Goal: Task Accomplishment & Management: Manage account settings

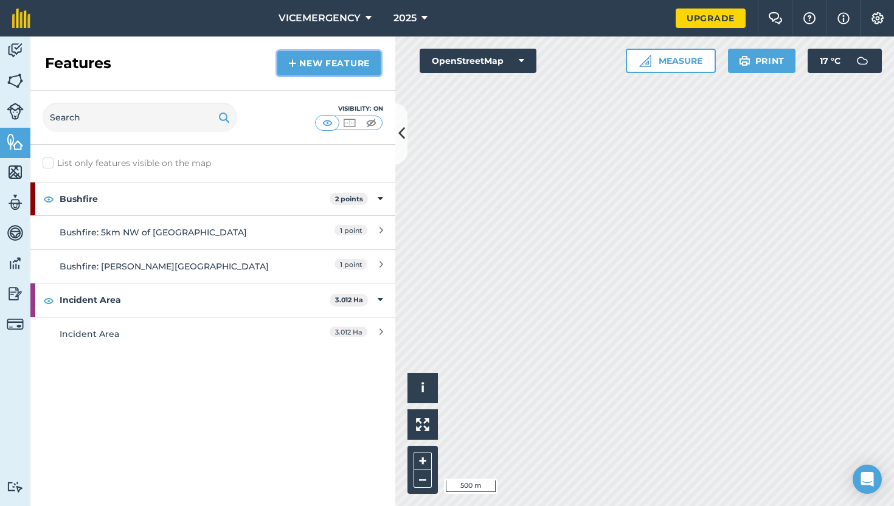
click at [325, 58] on link "New feature" at bounding box center [328, 63] width 103 height 24
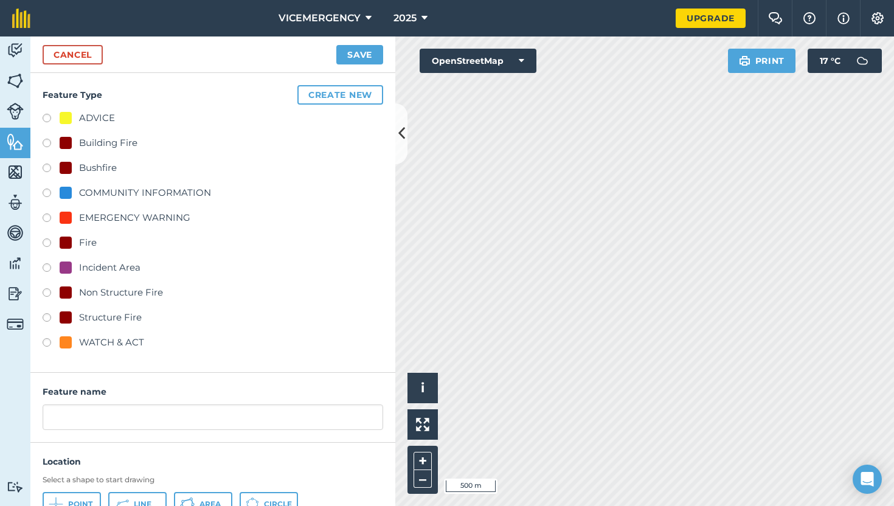
click at [47, 342] on label at bounding box center [51, 344] width 17 height 12
radio input "true"
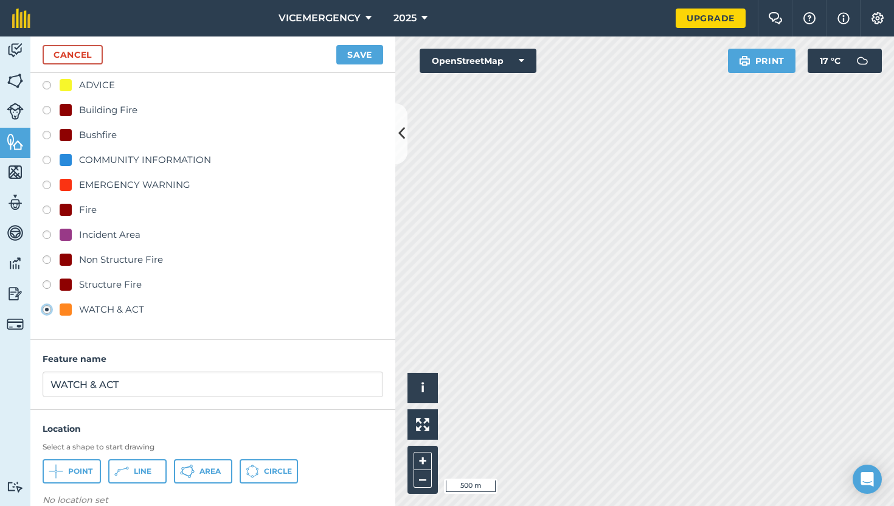
scroll to position [51, 0]
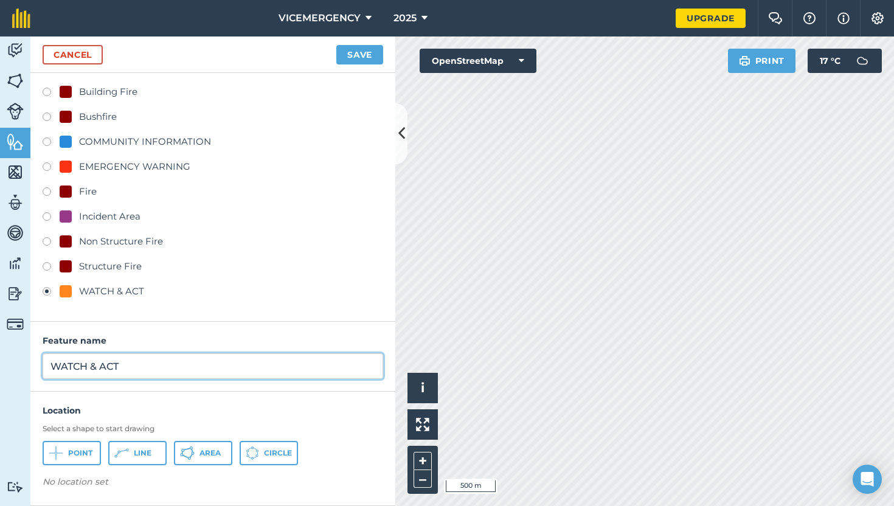
click at [147, 366] on input "WATCH & ACT" at bounding box center [213, 366] width 341 height 26
type input "WATCH & ACT"
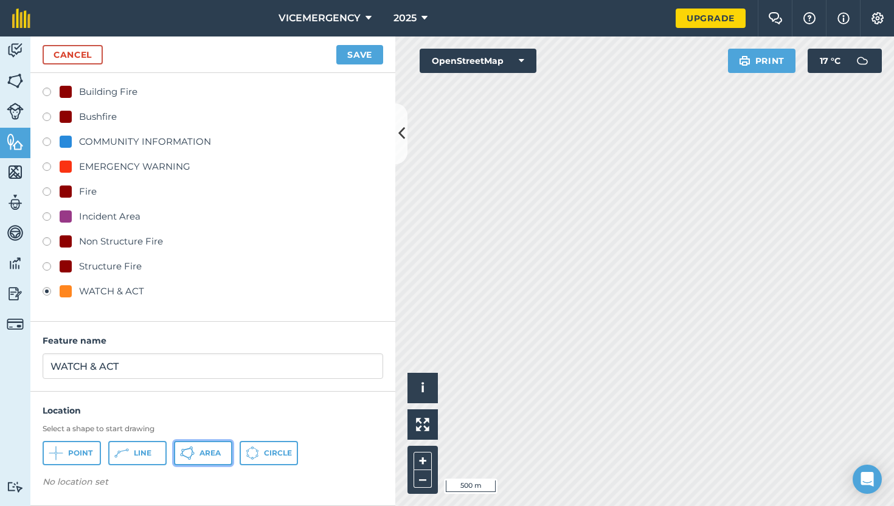
click at [209, 462] on button "Area" at bounding box center [203, 453] width 58 height 24
click at [338, 55] on button "Save" at bounding box center [359, 54] width 47 height 19
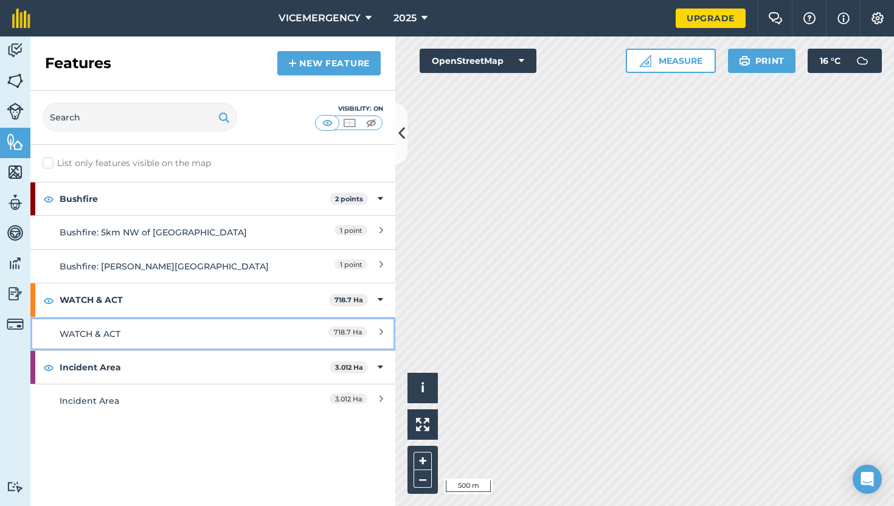
click at [232, 333] on div "WATCH & ACT" at bounding box center [168, 333] width 216 height 13
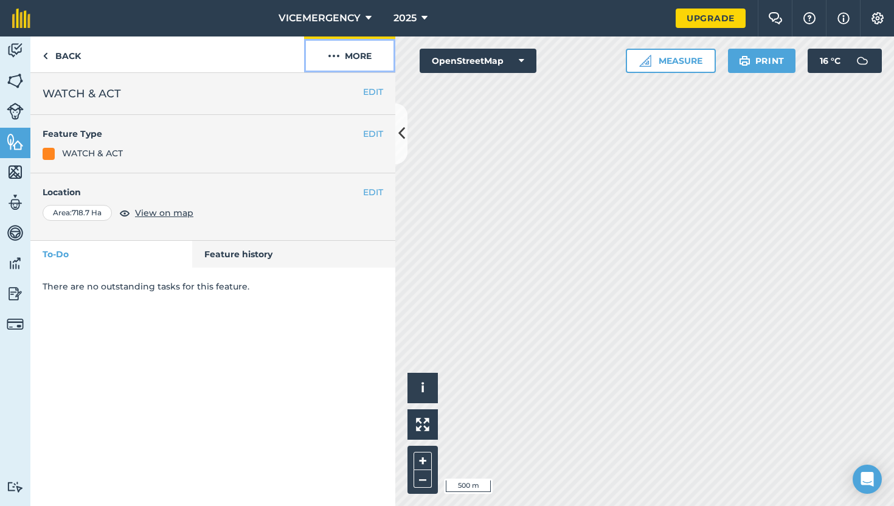
click at [363, 62] on button "More" at bounding box center [349, 54] width 91 height 36
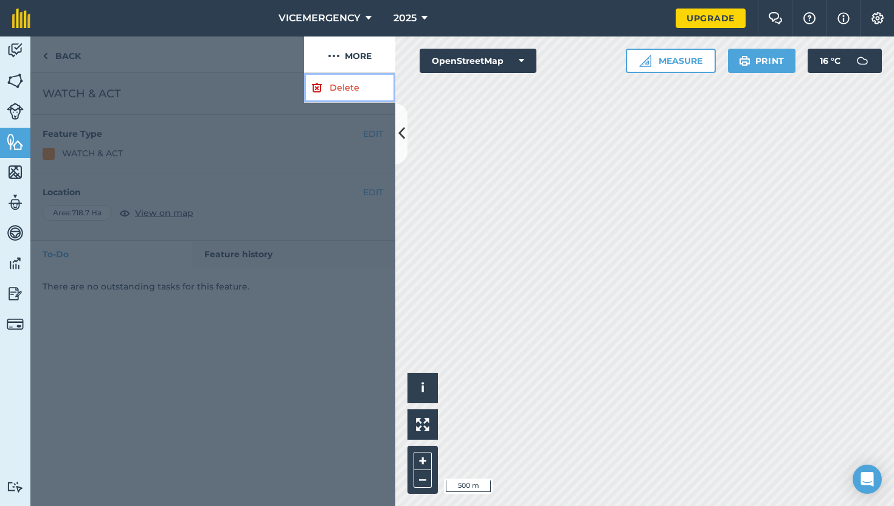
click at [352, 94] on link "Delete" at bounding box center [349, 88] width 91 height 30
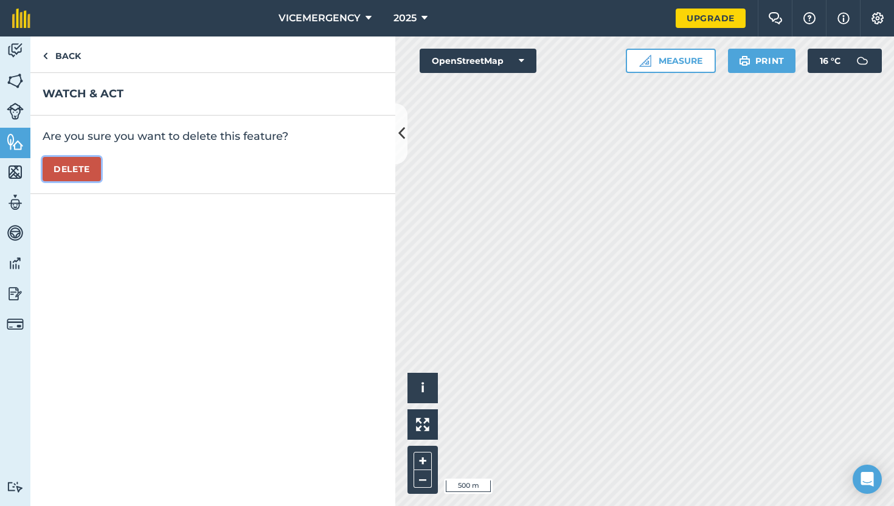
click at [68, 166] on button "Delete" at bounding box center [72, 169] width 58 height 24
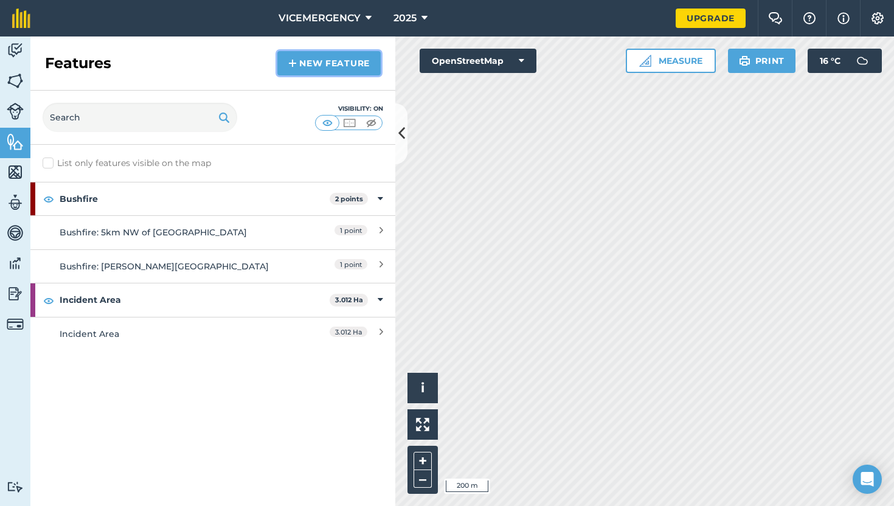
click at [322, 66] on link "New feature" at bounding box center [328, 63] width 103 height 24
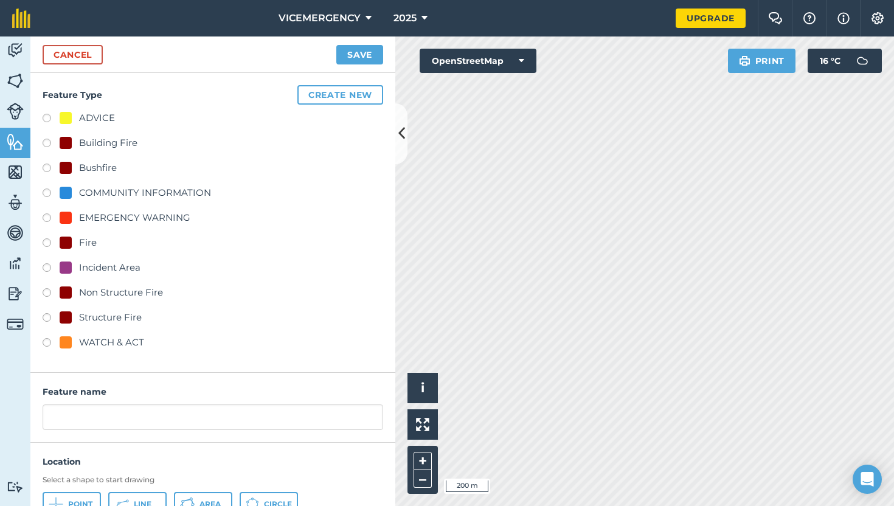
click at [50, 342] on label at bounding box center [51, 344] width 17 height 12
radio input "true"
type input "WATCH & ACT"
click at [196, 495] on button "Area" at bounding box center [203, 504] width 58 height 24
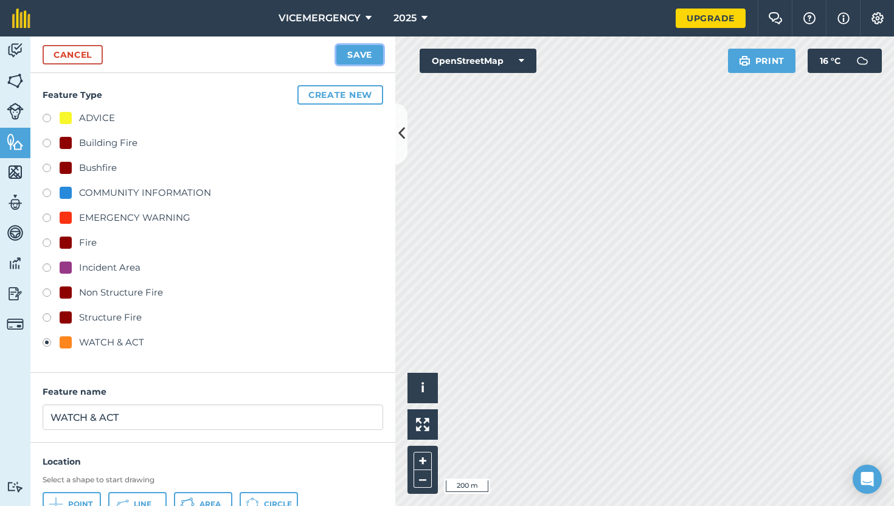
click at [359, 45] on button "Save" at bounding box center [359, 54] width 47 height 19
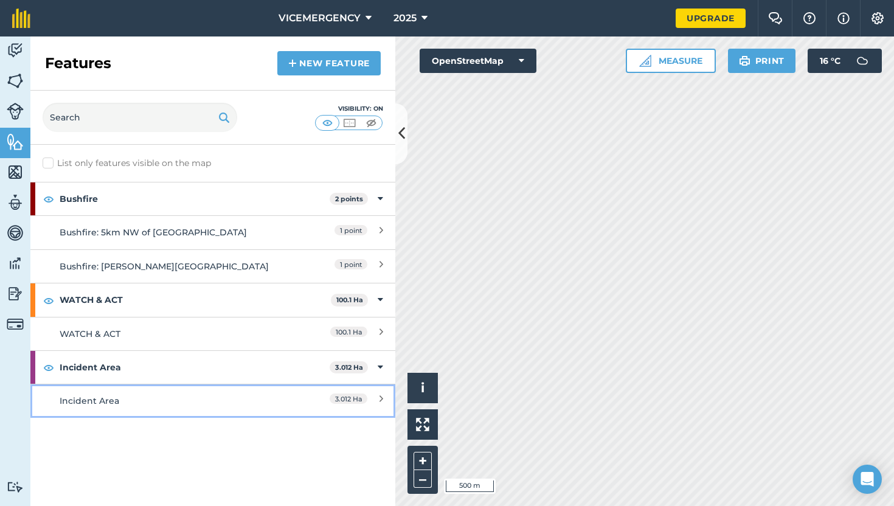
click at [216, 397] on div "Incident Area" at bounding box center [168, 400] width 216 height 13
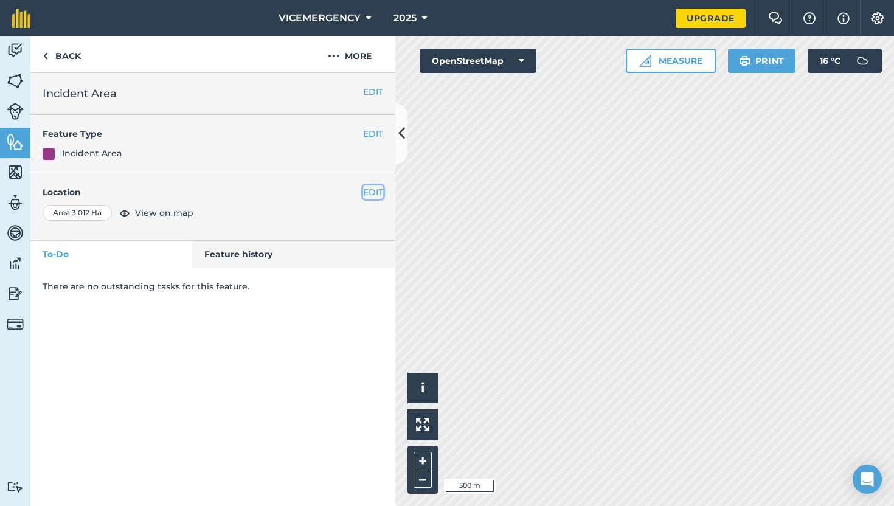
click at [373, 192] on button "EDIT" at bounding box center [373, 191] width 20 height 13
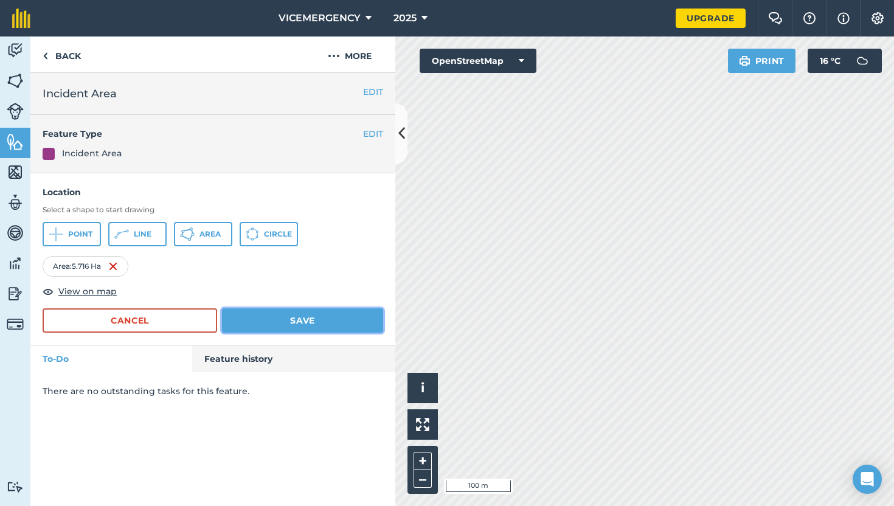
click at [340, 317] on button "Save" at bounding box center [302, 320] width 161 height 24
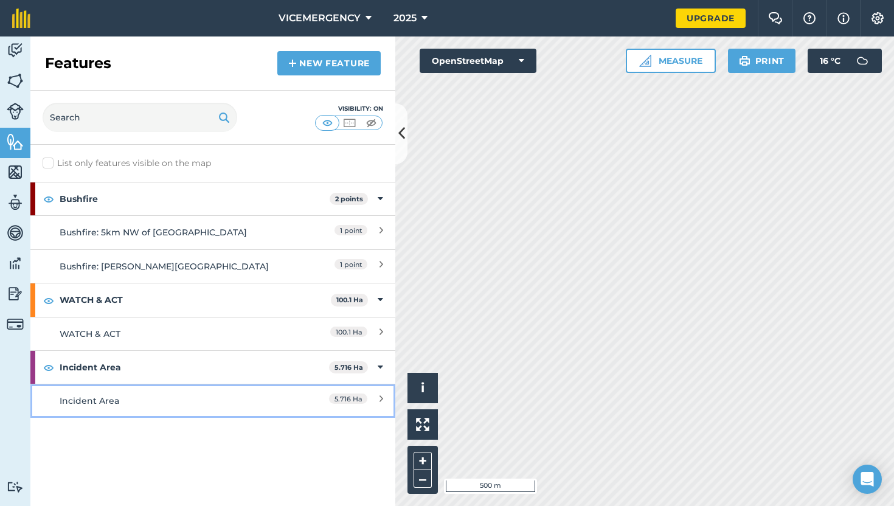
click at [240, 400] on div "Incident Area" at bounding box center [168, 400] width 216 height 13
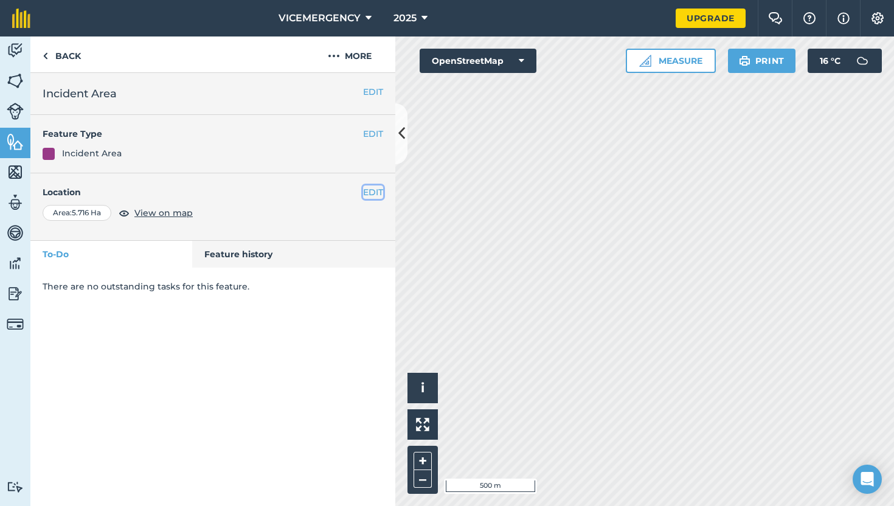
click at [366, 196] on button "EDIT" at bounding box center [373, 191] width 20 height 13
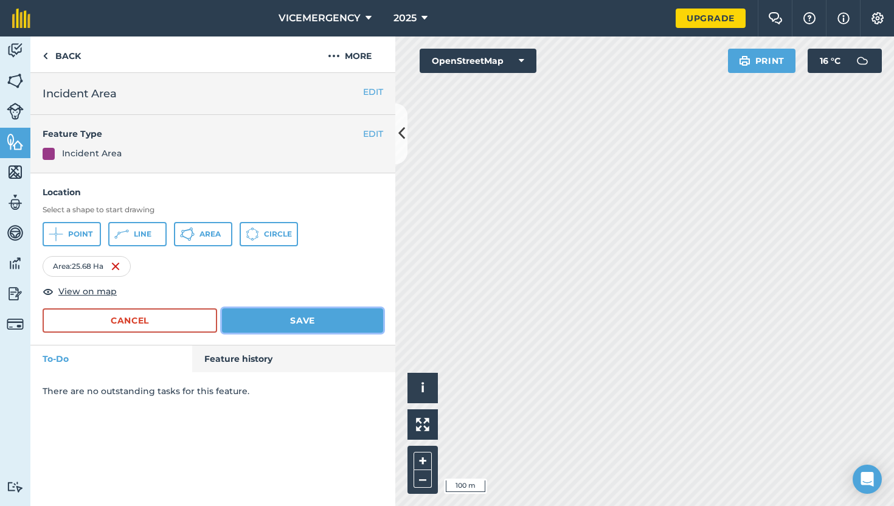
click at [352, 329] on button "Save" at bounding box center [302, 320] width 161 height 24
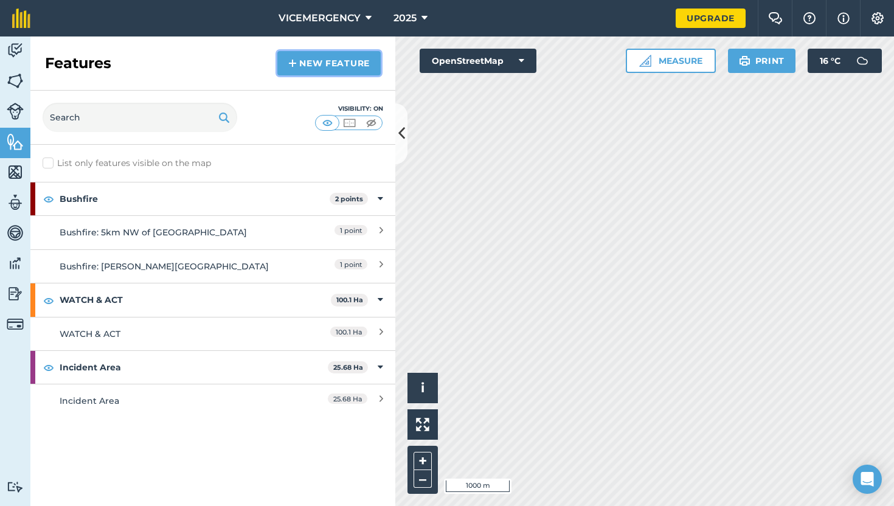
click at [293, 61] on img at bounding box center [292, 63] width 9 height 15
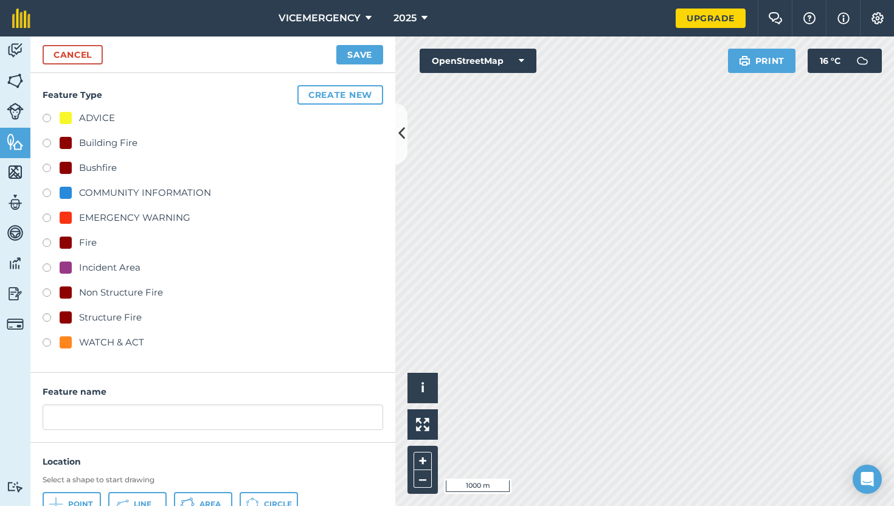
click at [46, 343] on label at bounding box center [51, 344] width 17 height 12
radio input "true"
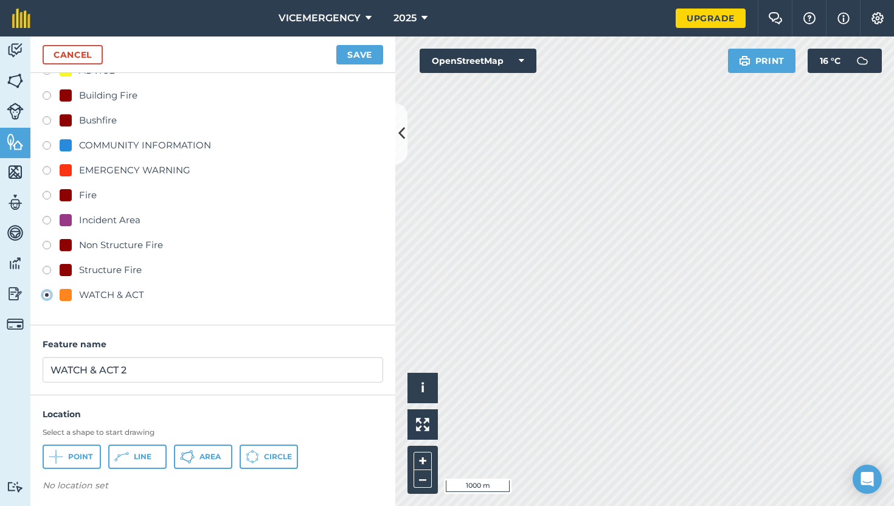
scroll to position [48, 0]
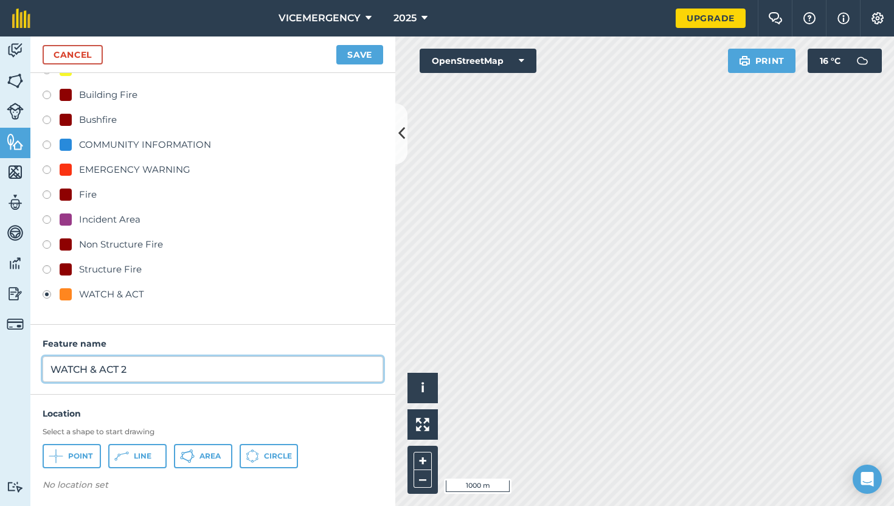
click at [133, 362] on input "WATCH & ACT 2" at bounding box center [213, 369] width 341 height 26
click at [133, 369] on input "WATCH & ACT 2" at bounding box center [213, 369] width 341 height 26
type input "WATCH & ACT"
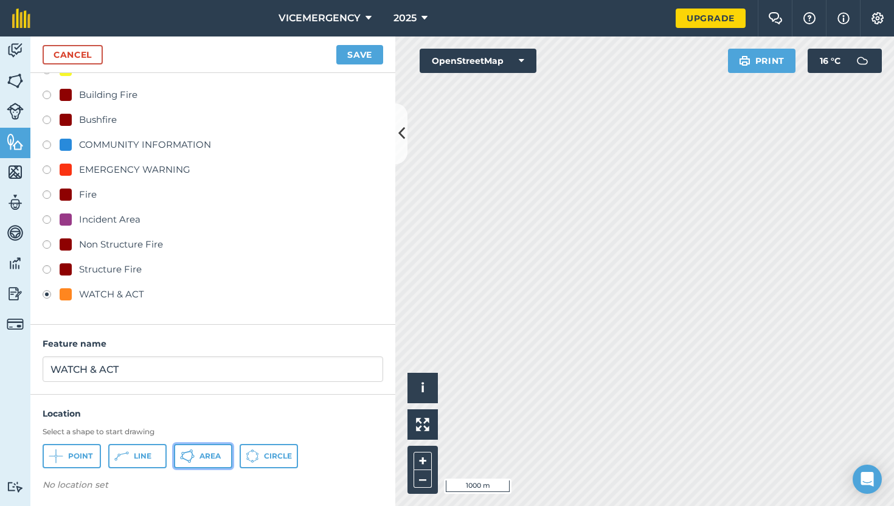
click at [212, 464] on button "Area" at bounding box center [203, 456] width 58 height 24
click at [370, 49] on button "Save" at bounding box center [359, 54] width 47 height 19
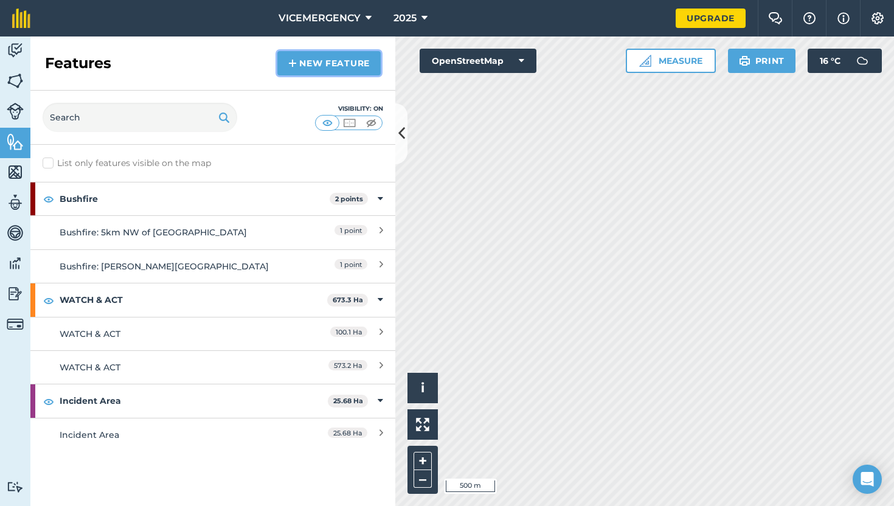
click at [312, 60] on link "New feature" at bounding box center [328, 63] width 103 height 24
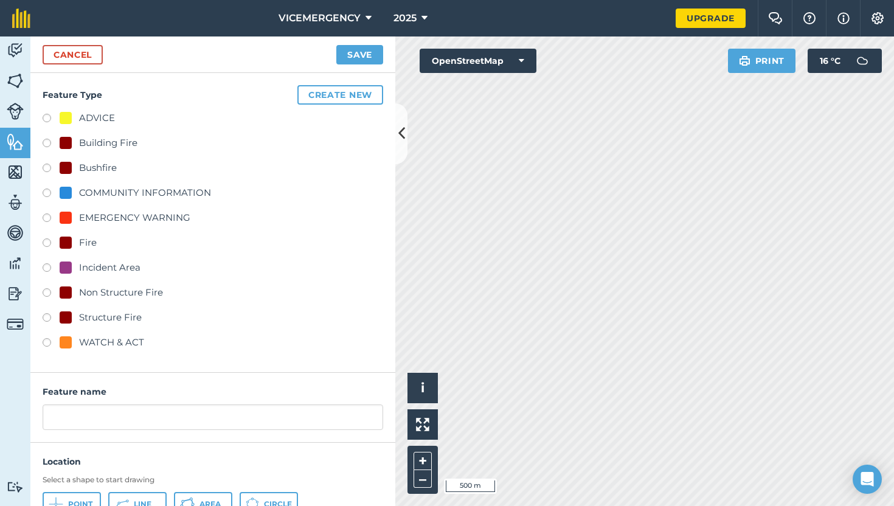
click at [47, 119] on label at bounding box center [51, 120] width 17 height 12
radio input "true"
type input "ADVICE"
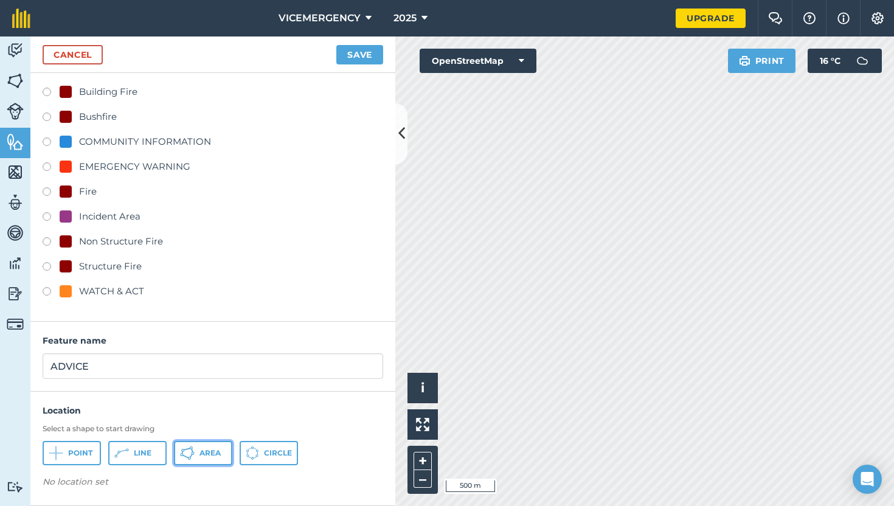
click at [207, 454] on span "Area" at bounding box center [209, 453] width 21 height 10
click at [353, 57] on button "Save" at bounding box center [359, 54] width 47 height 19
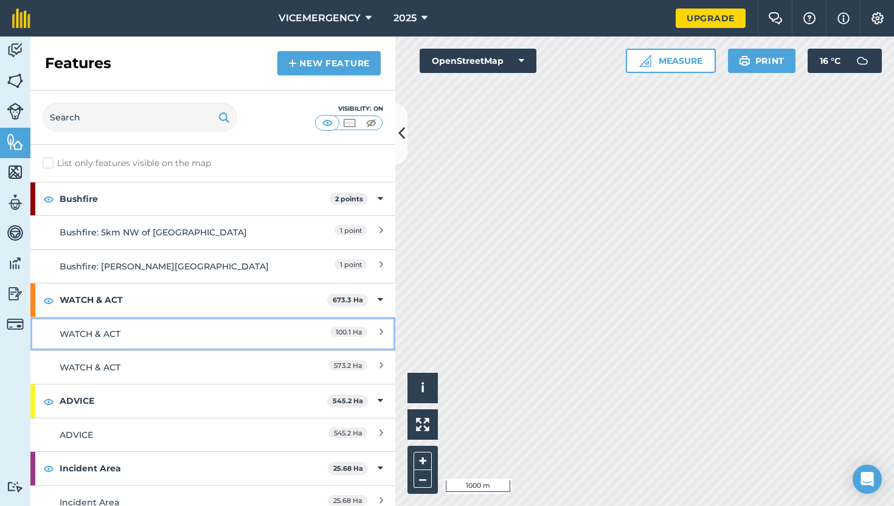
click at [221, 335] on div "WATCH & ACT" at bounding box center [168, 333] width 216 height 13
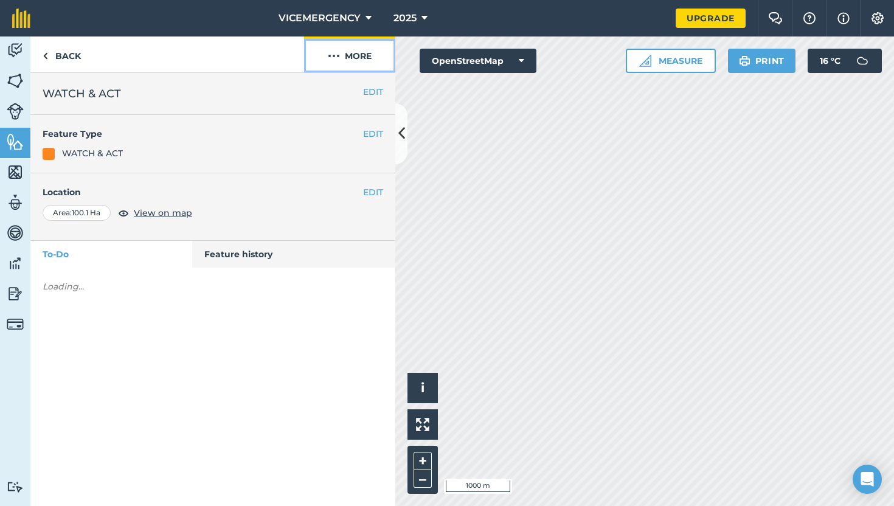
click at [366, 46] on button "More" at bounding box center [349, 54] width 91 height 36
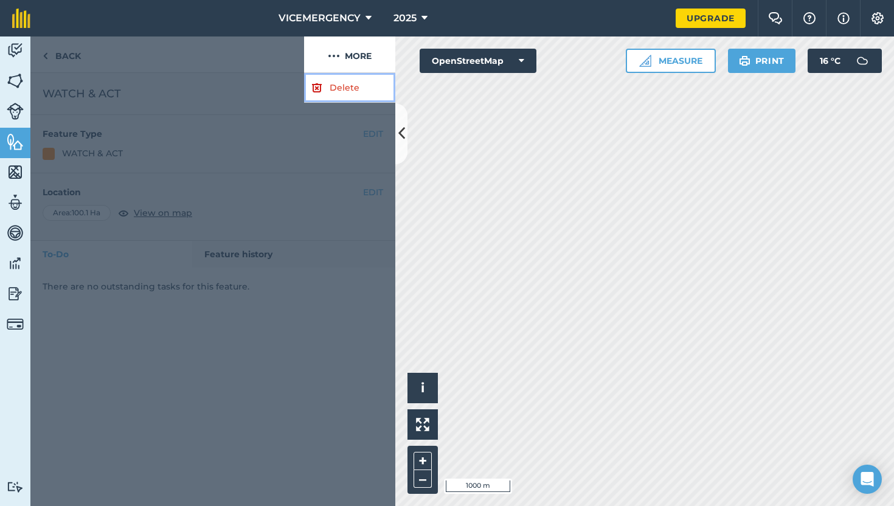
click at [343, 88] on link "Delete" at bounding box center [349, 88] width 91 height 30
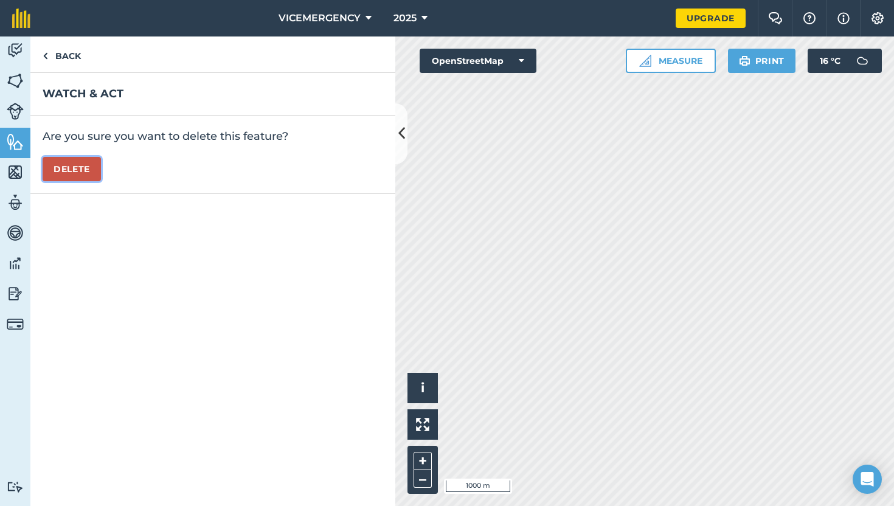
click at [91, 171] on button "Delete" at bounding box center [72, 169] width 58 height 24
